Goal: Transaction & Acquisition: Purchase product/service

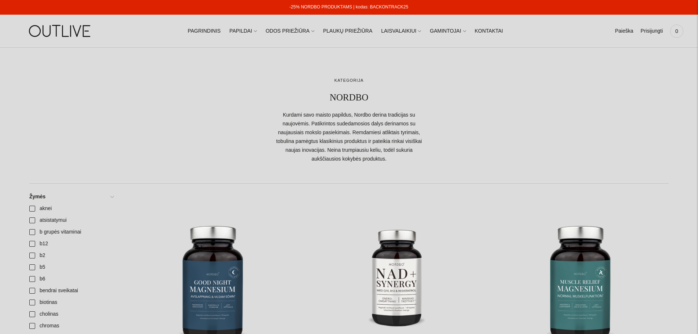
scroll to position [147, 0]
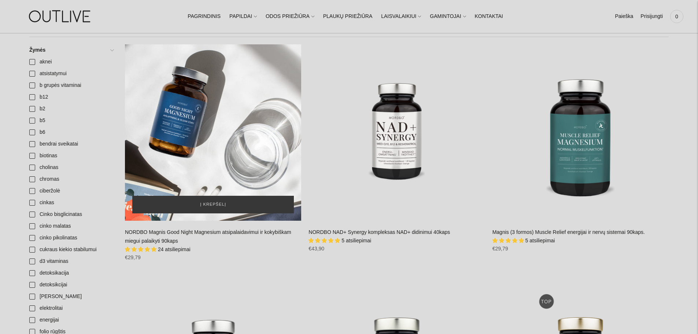
click at [185, 129] on div "NORDBO Magnis Good Night Magnesium atsipalaidavimui ir kokybiškam miegui palaik…" at bounding box center [213, 132] width 176 height 176
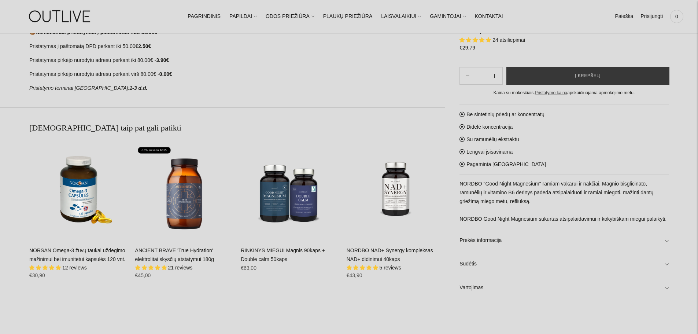
scroll to position [476, 0]
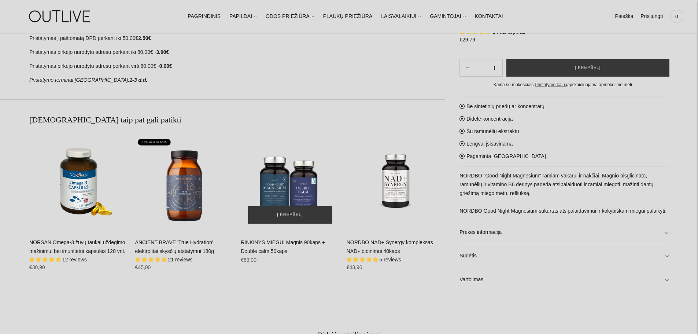
click at [306, 196] on img "RINKINYS MIEGUI Magnis 90kaps + Double calm 50kaps\a" at bounding box center [290, 181] width 99 height 99
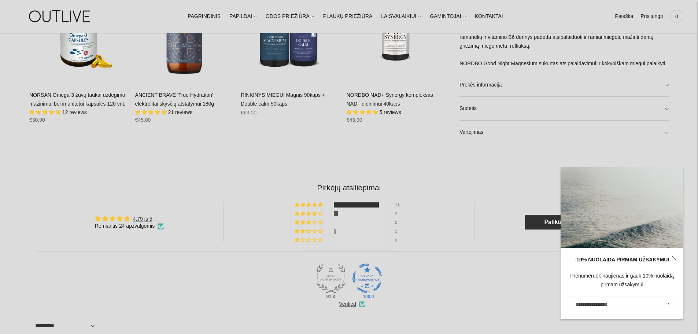
scroll to position [619, 0]
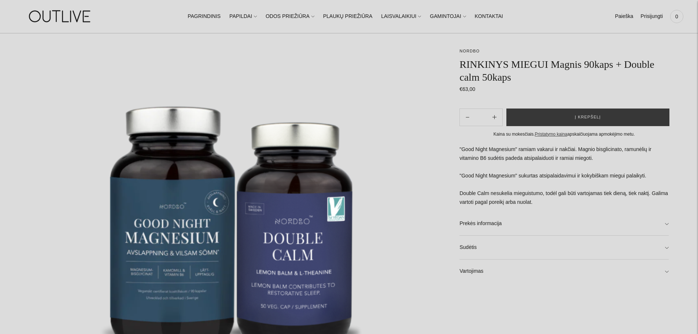
scroll to position [110, 0]
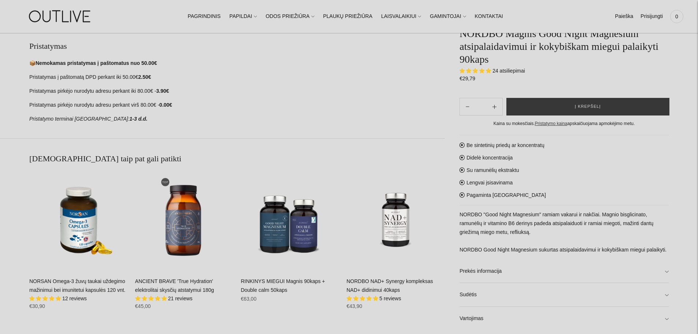
scroll to position [366, 0]
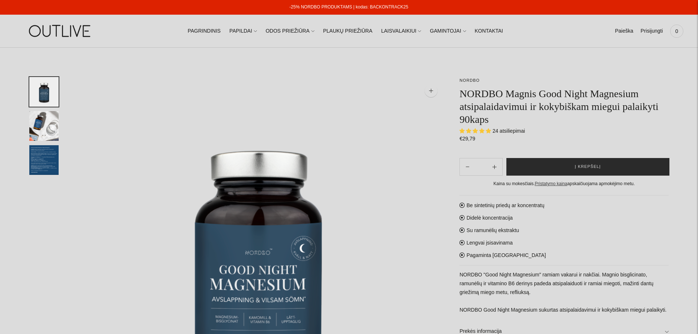
click at [579, 162] on button "Į krepšelį" at bounding box center [587, 167] width 163 height 18
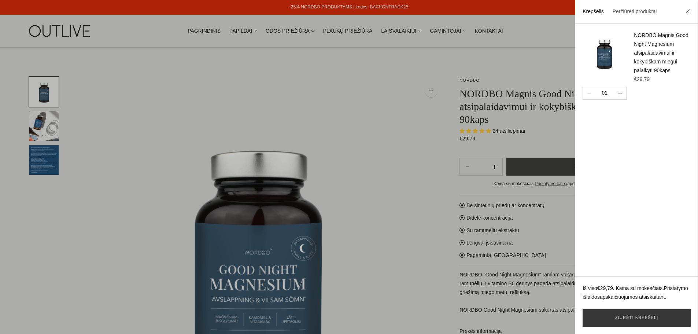
click at [287, 115] on div at bounding box center [349, 167] width 698 height 334
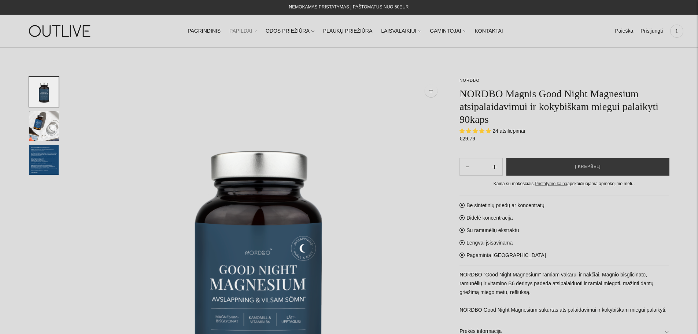
click at [246, 28] on link "PAPILDAI" at bounding box center [242, 31] width 27 height 16
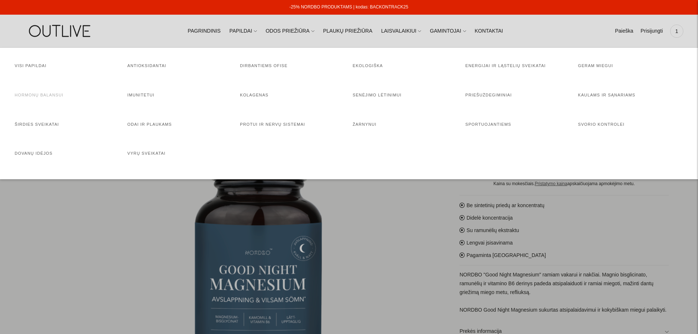
click at [52, 93] on link "Hormonų balansui" at bounding box center [39, 95] width 49 height 4
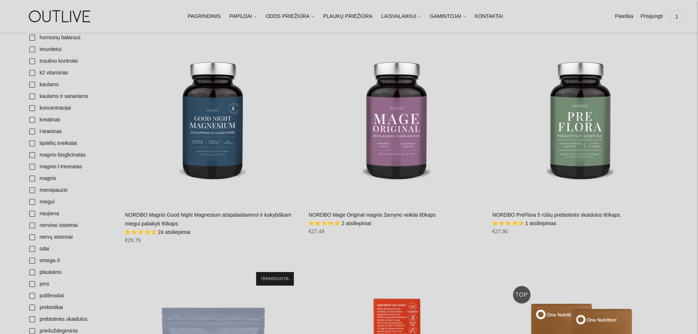
scroll to position [366, 0]
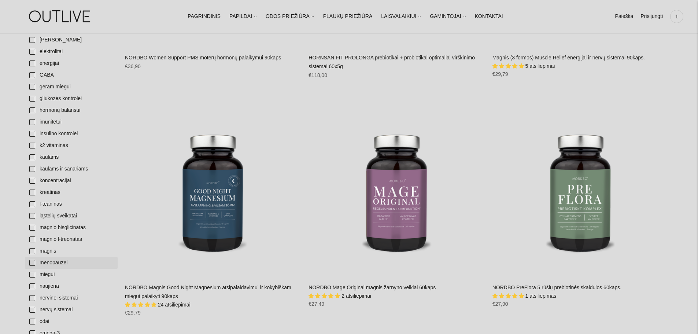
click at [30, 264] on link "menopauzei" at bounding box center [71, 263] width 93 height 12
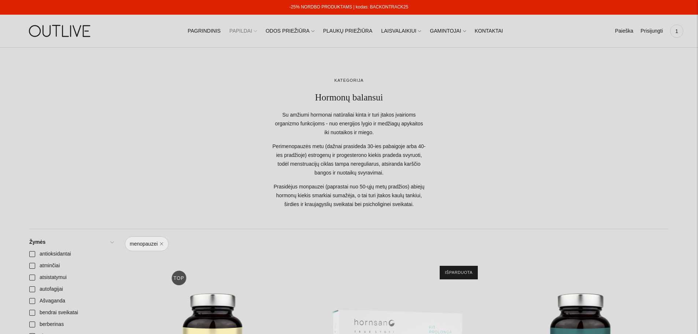
click at [244, 30] on link "PAPILDAI" at bounding box center [242, 31] width 27 height 16
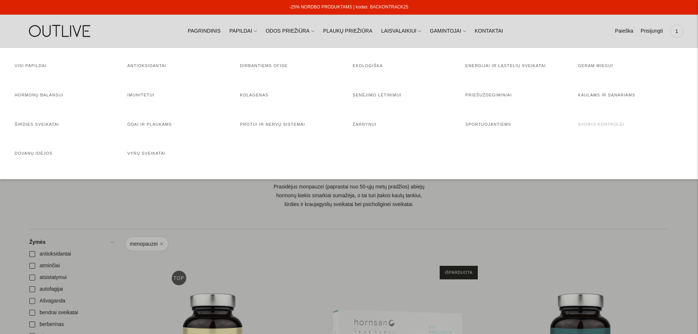
click at [598, 125] on link "Svorio kontrolei" at bounding box center [601, 124] width 47 height 4
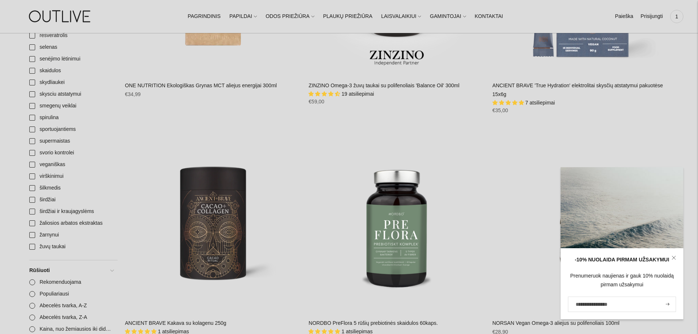
scroll to position [733, 0]
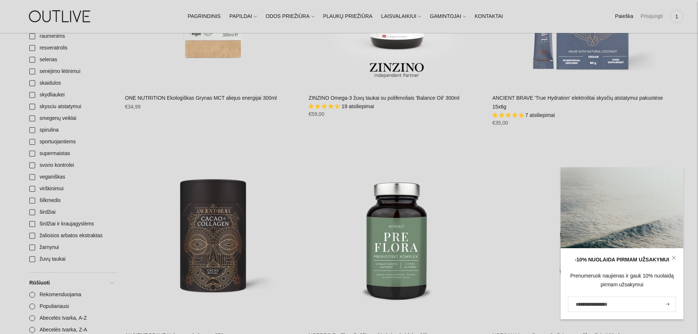
click at [652, 15] on link "Prisijungti" at bounding box center [652, 16] width 22 height 16
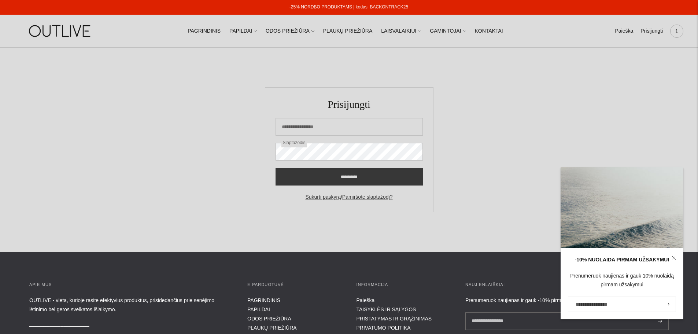
click at [675, 31] on span "1" at bounding box center [677, 31] width 10 height 10
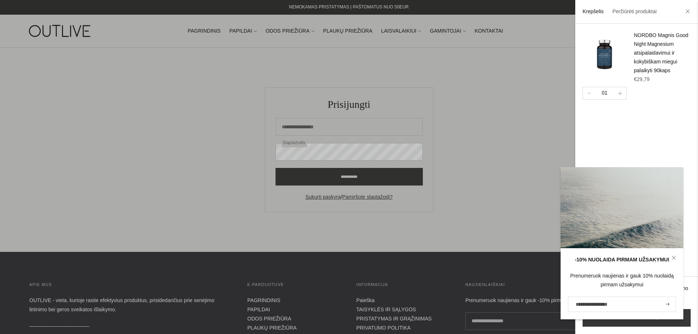
click at [672, 256] on icon at bounding box center [674, 257] width 4 height 4
